Goal: Find specific page/section: Find specific page/section

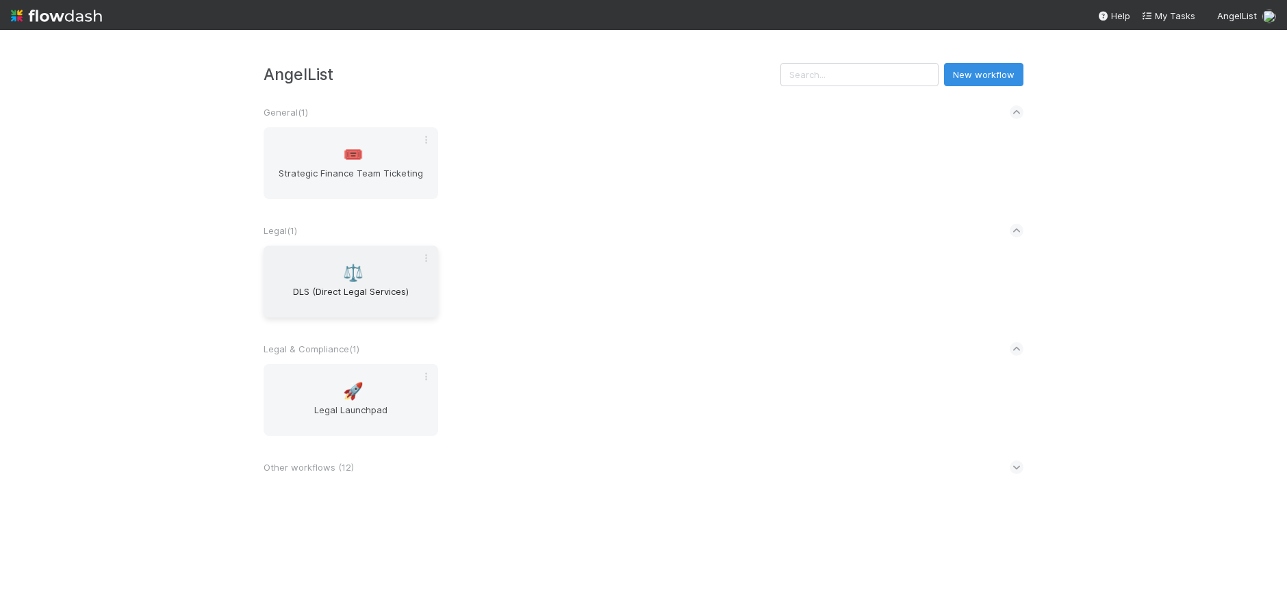
click at [327, 256] on div "⚖️ DLS (Direct Legal Services)" at bounding box center [351, 282] width 175 height 72
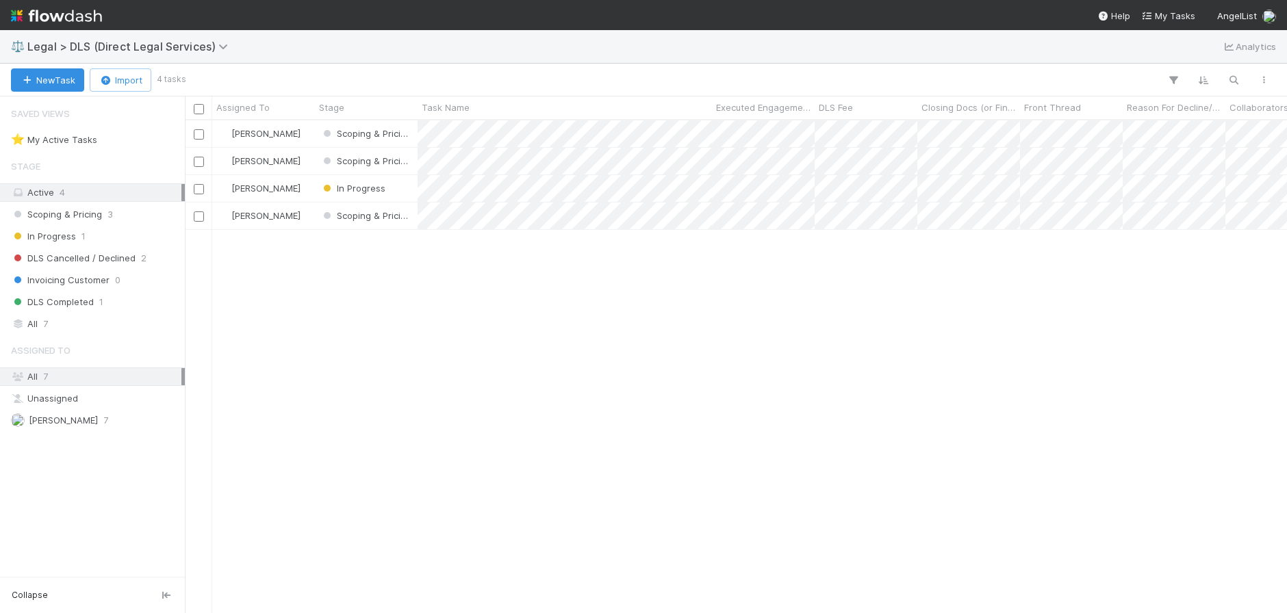
scroll to position [483, 1092]
click at [347, 242] on div at bounding box center [643, 306] width 1287 height 613
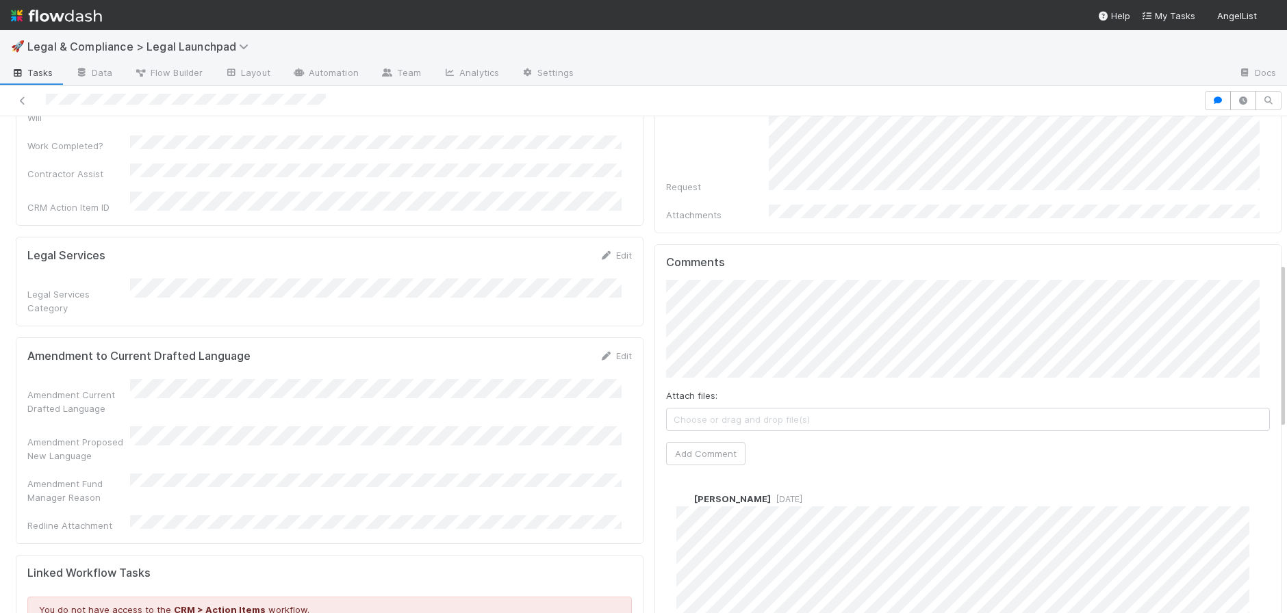
scroll to position [502, 0]
